Goal: Task Accomplishment & Management: Use online tool/utility

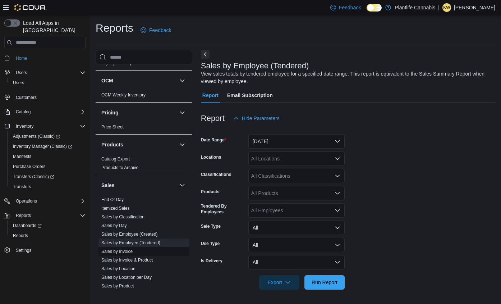
scroll to position [311, 0]
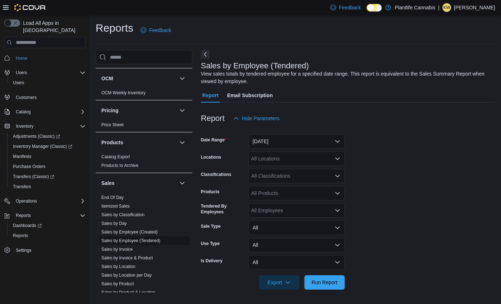
click at [127, 240] on link "Sales by Employee (Tendered)" at bounding box center [130, 240] width 59 height 5
click at [318, 139] on button "[DATE]" at bounding box center [297, 141] width 96 height 14
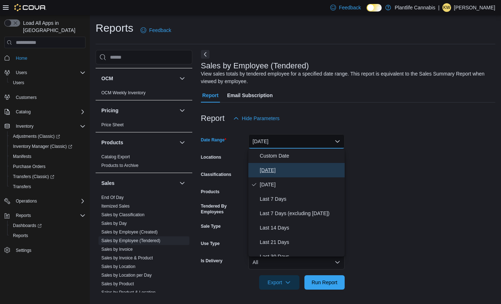
click at [306, 172] on span "Today" at bounding box center [301, 170] width 82 height 9
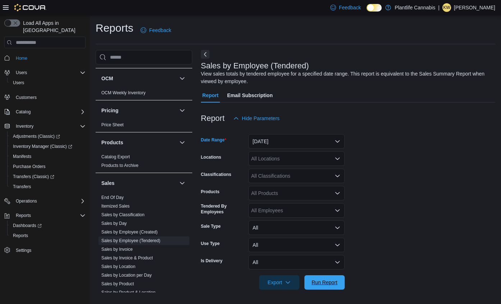
drag, startPoint x: 317, startPoint y: 284, endPoint x: 387, endPoint y: 229, distance: 89.7
click at [317, 284] on span "Run Report" at bounding box center [325, 282] width 26 height 7
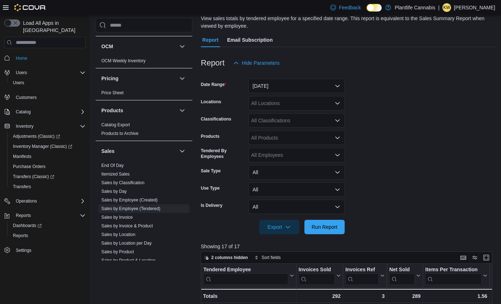
scroll to position [43, 0]
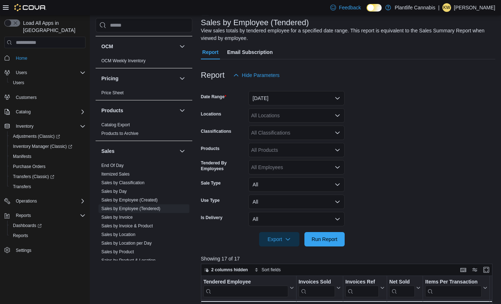
click at [289, 116] on div "All Locations" at bounding box center [297, 115] width 96 height 14
type input "****"
click at [290, 126] on span "Edmonton - Terra Losa" at bounding box center [302, 127] width 69 height 7
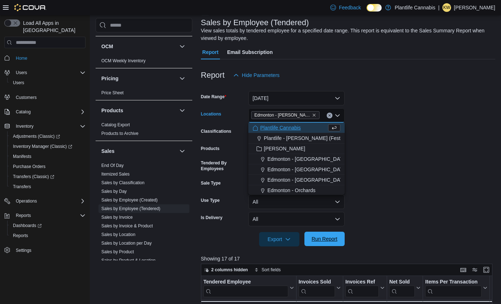
click at [328, 241] on span "Run Report" at bounding box center [325, 238] width 26 height 7
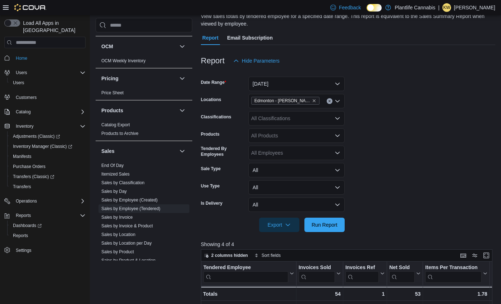
scroll to position [55, 0]
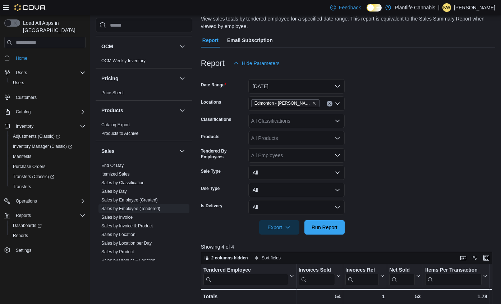
click at [308, 104] on span "Edmonton - Terra Losa" at bounding box center [285, 103] width 68 height 8
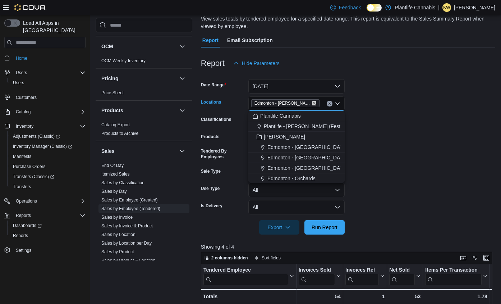
click at [312, 103] on icon "Remove Edmonton - Terra Losa from selection in this group" at bounding box center [314, 103] width 4 height 4
click at [304, 103] on div "All Locations" at bounding box center [297, 103] width 96 height 14
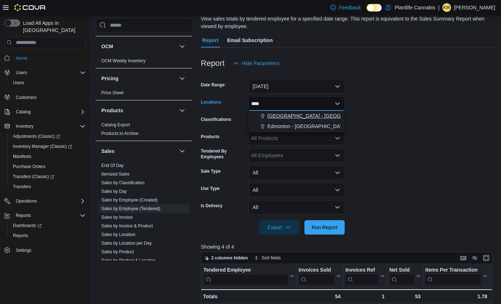
type input "****"
click at [308, 115] on span "Edmonton - South Common" at bounding box center [322, 115] width 109 height 7
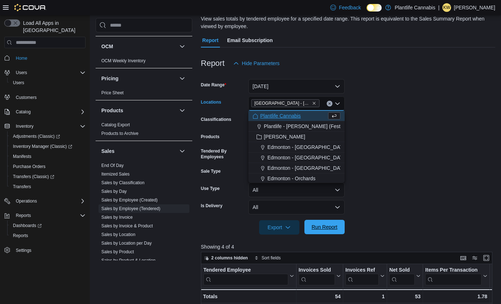
click at [324, 224] on span "Run Report" at bounding box center [325, 226] width 26 height 7
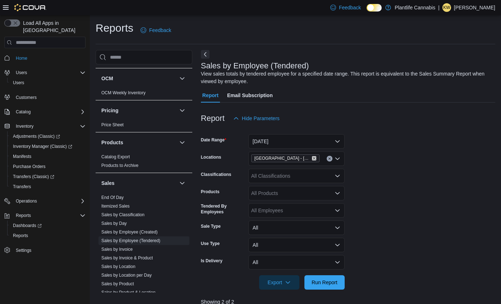
click at [315, 158] on icon "Remove Edmonton - South Common from selection in this group" at bounding box center [314, 158] width 3 height 3
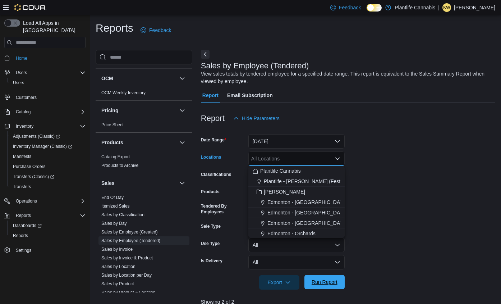
click at [334, 285] on span "Run Report" at bounding box center [325, 281] width 26 height 7
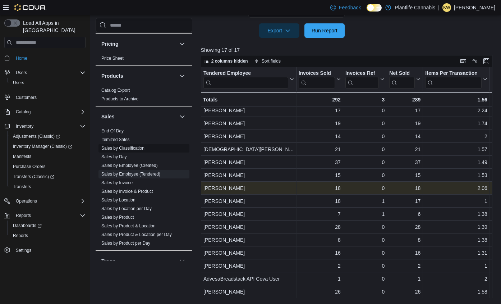
click at [121, 183] on link "Sales by Invoice" at bounding box center [116, 182] width 31 height 5
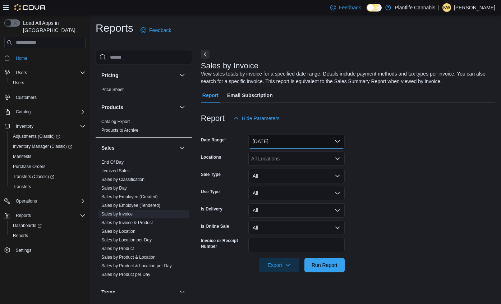
click at [255, 144] on button "Yesterday" at bounding box center [297, 141] width 96 height 14
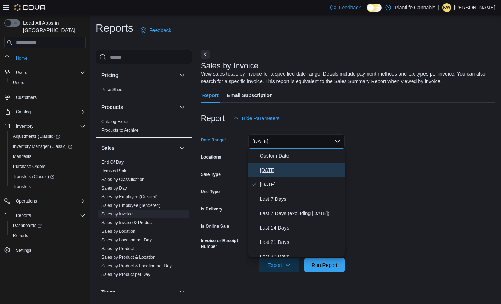
click at [256, 168] on icon "Select listbox" at bounding box center [254, 170] width 6 height 6
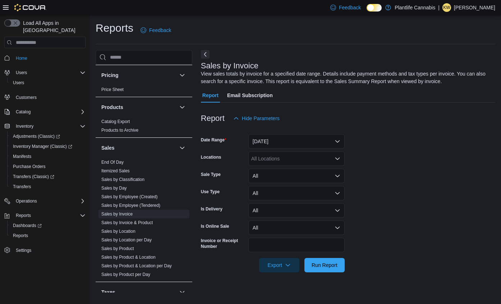
click at [259, 161] on div "All Locations" at bounding box center [297, 158] width 96 height 14
type input "***"
click at [268, 173] on span "Edmonton - Sunwapta" at bounding box center [293, 170] width 50 height 7
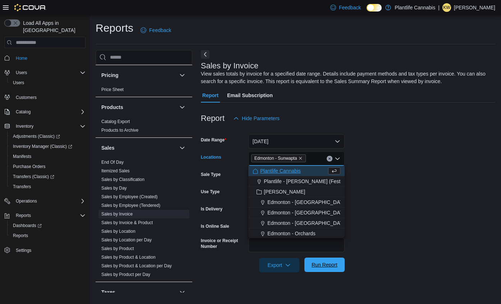
click at [320, 264] on span "Run Report" at bounding box center [325, 264] width 26 height 7
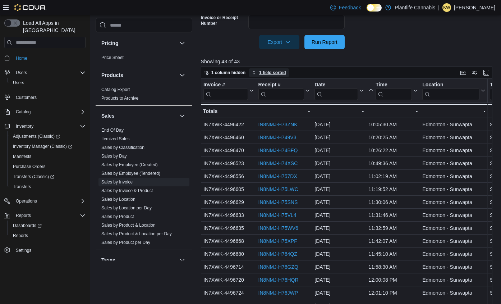
click at [274, 73] on span "1 field sorted" at bounding box center [272, 73] width 27 height 6
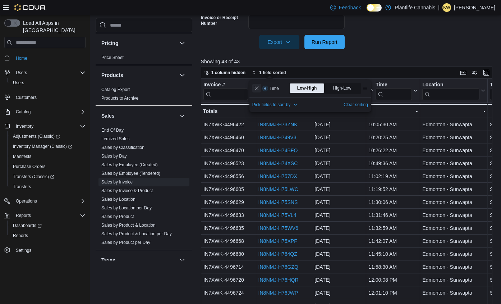
click at [259, 91] on button "Remove Time from data grid sort" at bounding box center [256, 88] width 9 height 9
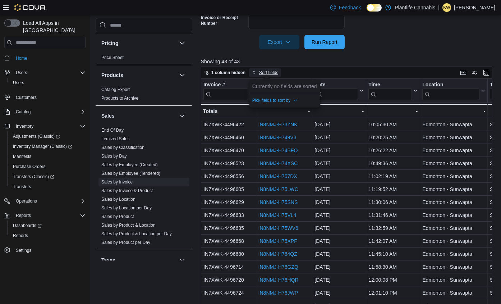
click at [269, 70] on span "Sort fields" at bounding box center [268, 73] width 19 height 6
click at [269, 73] on span "Sort fields" at bounding box center [268, 73] width 19 height 6
click at [279, 85] on p "Currently no fields are sorted" at bounding box center [284, 86] width 65 height 7
click at [279, 99] on span "Pick fields to sort by" at bounding box center [271, 100] width 38 height 6
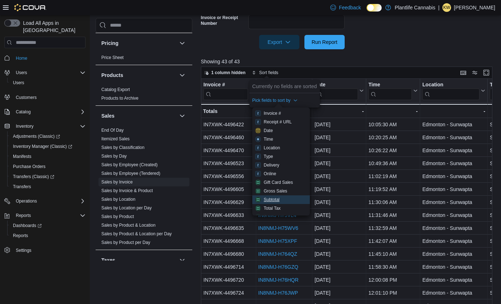
click at [269, 199] on div "Subtotal" at bounding box center [272, 200] width 16 height 6
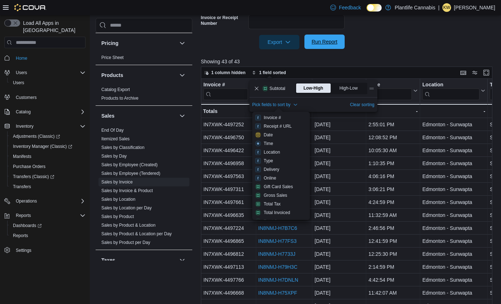
click at [350, 87] on span "High-Low" at bounding box center [350, 88] width 20 height 11
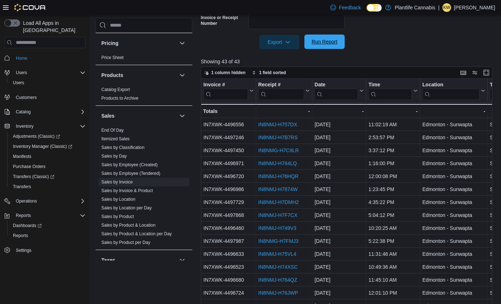
click at [329, 39] on span "Run Report" at bounding box center [325, 41] width 26 height 7
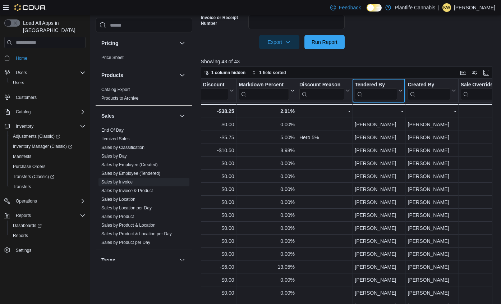
click at [377, 94] on input "search" at bounding box center [376, 94] width 42 height 12
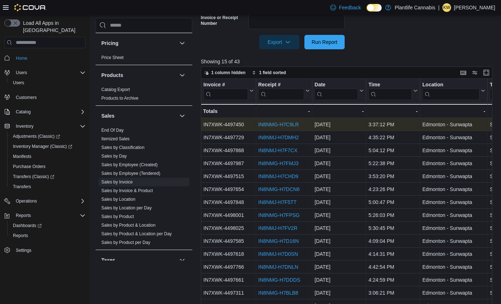
type input "*"
click at [297, 125] on link "IN8NMG-H7C9LR" at bounding box center [278, 125] width 41 height 6
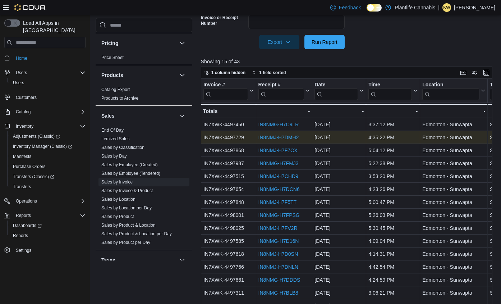
click at [295, 137] on link "IN8NMJ-H7DMH2" at bounding box center [278, 138] width 41 height 6
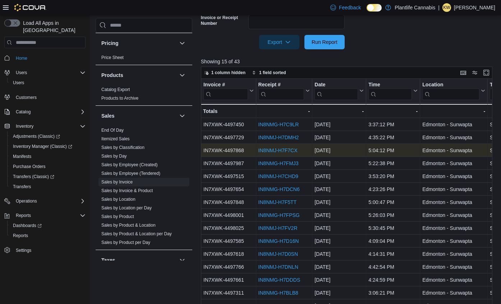
click at [273, 152] on link "IN8NMJ-H7F7CX" at bounding box center [277, 150] width 39 height 6
